Goal: Navigation & Orientation: Find specific page/section

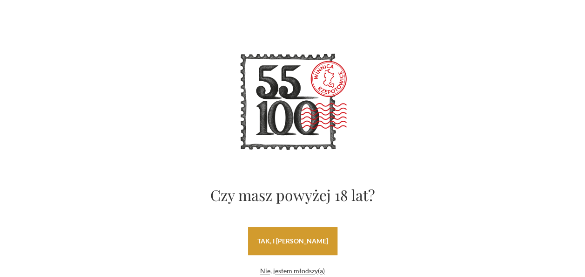
click at [280, 238] on link "tak, i uwielbiam wino" at bounding box center [292, 241] width 89 height 28
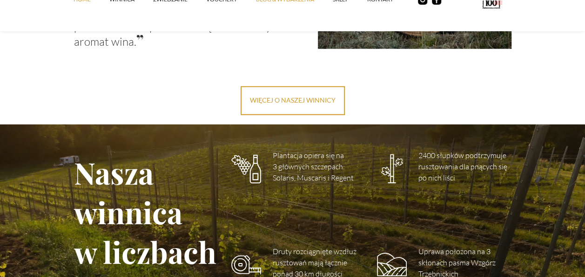
scroll to position [1285, 0]
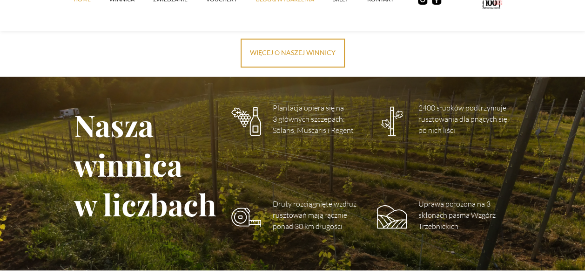
click at [291, 1] on link "Blog & Wydarzenia" at bounding box center [294, 0] width 77 height 28
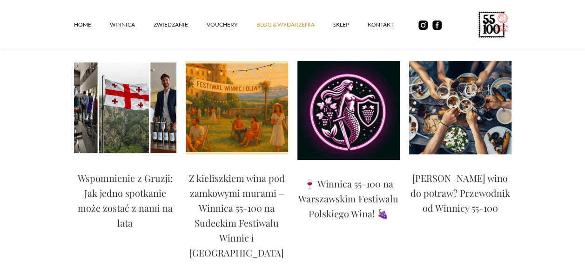
scroll to position [112, 0]
